Goal: Transaction & Acquisition: Download file/media

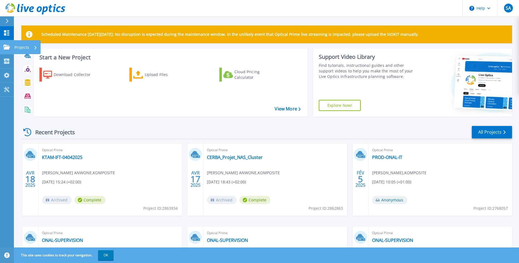
click at [27, 49] on p "Projects" at bounding box center [21, 47] width 15 height 14
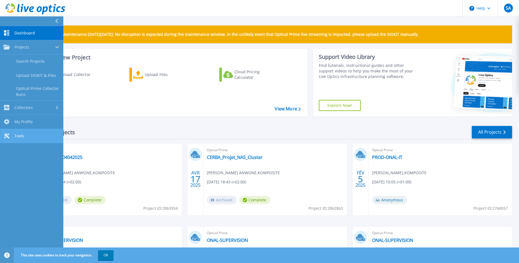
click at [22, 136] on span "Tools" at bounding box center [19, 136] width 10 height 5
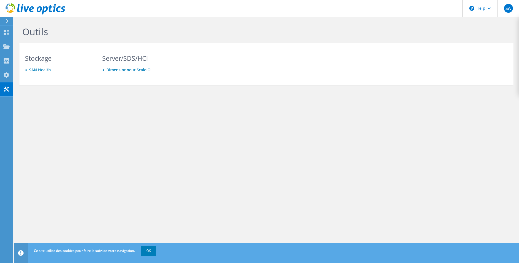
click at [6, 20] on icon at bounding box center [7, 21] width 4 height 5
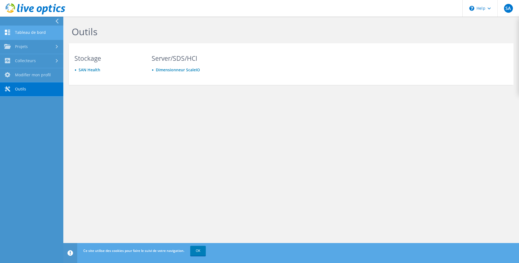
click at [32, 34] on link "Tableau de bord" at bounding box center [31, 33] width 63 height 14
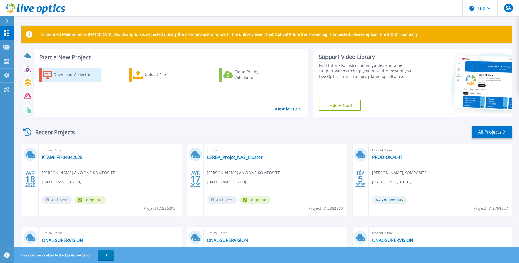
click at [65, 74] on div "Download Collector" at bounding box center [76, 74] width 44 height 11
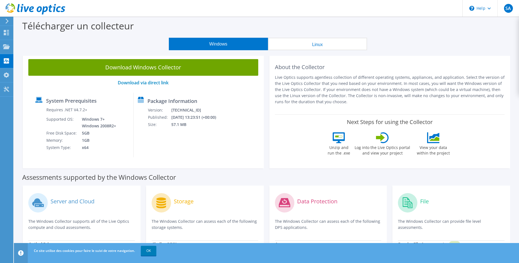
click at [150, 256] on div "Ce site utilise des cookies pour faire le suivi de votre navigation. OK" at bounding box center [277, 251] width 489 height 16
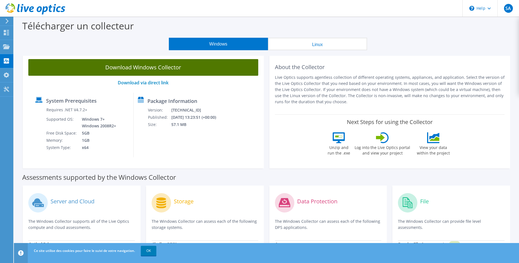
click at [155, 72] on link "Download Windows Collector" at bounding box center [143, 67] width 230 height 17
